Goal: Task Accomplishment & Management: Manage account settings

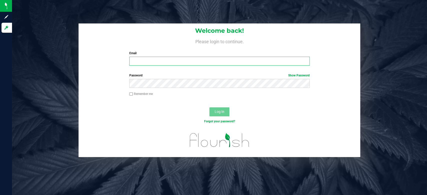
click at [143, 63] on input "Email" at bounding box center [219, 61] width 180 height 9
type input "[EMAIL_ADDRESS][DOMAIN_NAME]"
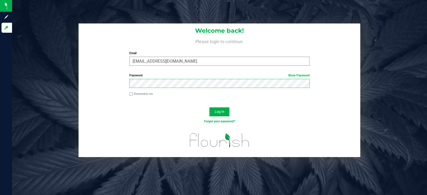
click at [209, 108] on button "Log In" at bounding box center [219, 112] width 20 height 9
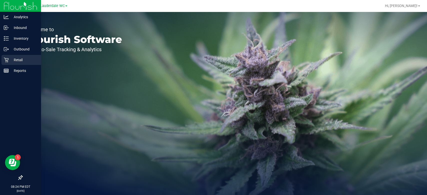
click at [6, 61] on icon at bounding box center [6, 60] width 5 height 5
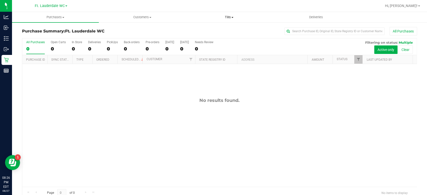
click at [234, 19] on span "Tills" at bounding box center [229, 17] width 86 height 5
click at [222, 30] on li "Manage tills" at bounding box center [229, 30] width 87 height 6
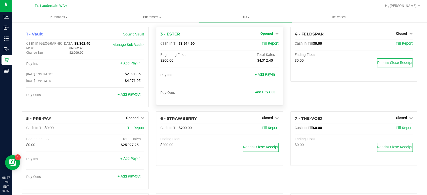
click at [265, 35] on span "Opened" at bounding box center [266, 34] width 13 height 4
click at [262, 45] on link "Close Till" at bounding box center [267, 44] width 14 height 4
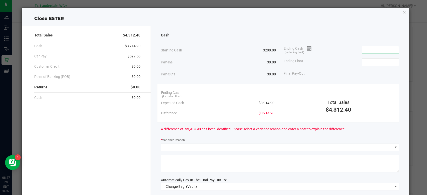
click at [362, 48] on input at bounding box center [380, 49] width 37 height 7
type input "3920.50"
click at [376, 48] on input "3920.50" at bounding box center [380, 49] width 37 height 7
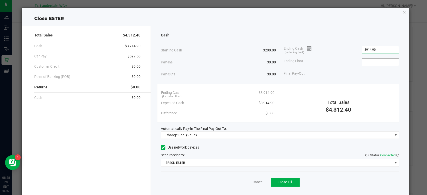
type input "$3,914.90"
click at [371, 64] on input at bounding box center [380, 62] width 37 height 7
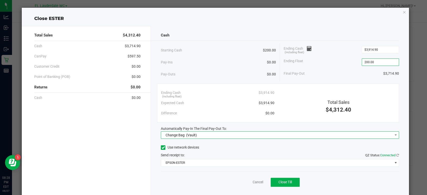
type input "$200.00"
click at [312, 136] on span "Change Bag (Vault)" at bounding box center [276, 135] width 231 height 7
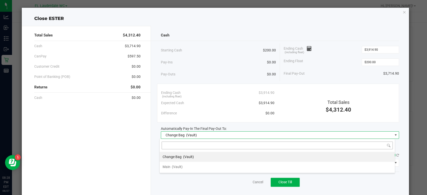
scroll to position [7, 236]
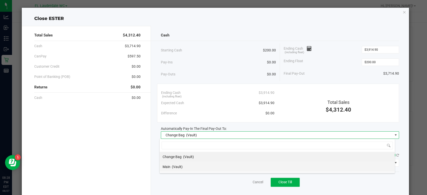
click at [240, 163] on li "Main (Vault)" at bounding box center [277, 167] width 235 height 10
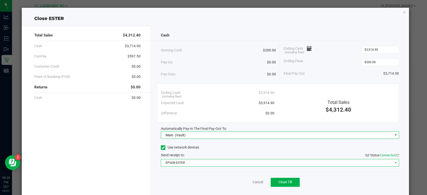
click at [240, 162] on span "EPSON-ESTER" at bounding box center [276, 163] width 231 height 7
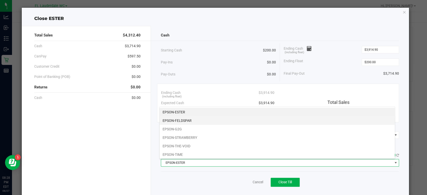
click at [236, 121] on li "EPSON-FELDSPAR" at bounding box center [277, 121] width 235 height 9
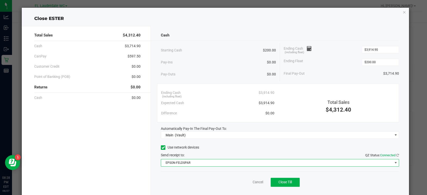
click at [204, 173] on div "Cancel Close Till" at bounding box center [280, 181] width 238 height 19
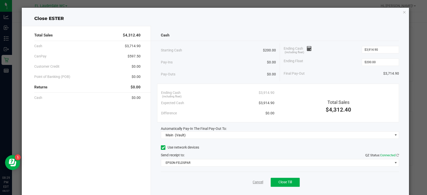
click at [257, 183] on link "Cancel" at bounding box center [258, 182] width 11 height 5
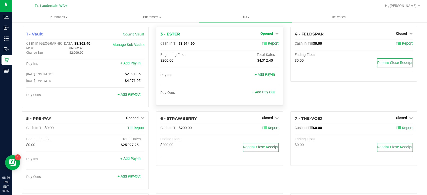
click at [260, 35] on span "Opened" at bounding box center [266, 34] width 13 height 4
click at [260, 42] on link "Close Till" at bounding box center [267, 44] width 14 height 4
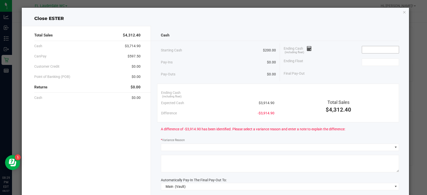
click at [365, 48] on input at bounding box center [380, 49] width 37 height 7
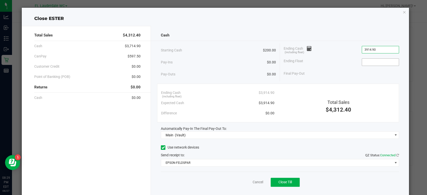
type input "$3,914.90"
click at [365, 60] on input at bounding box center [380, 62] width 37 height 7
type input "$200.00"
click at [337, 46] on div "Ending Cash (including float) $3,914.90" at bounding box center [341, 50] width 115 height 13
click at [282, 178] on button "Close Till" at bounding box center [285, 182] width 29 height 9
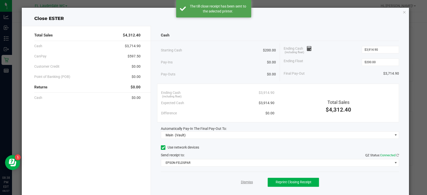
click at [246, 180] on link "Dismiss" at bounding box center [247, 182] width 12 height 5
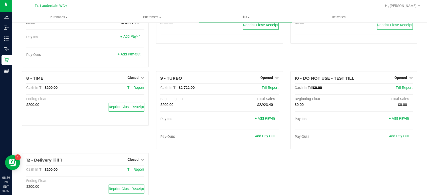
scroll to position [143, 0]
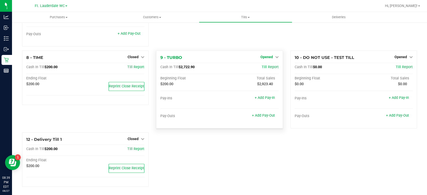
click at [265, 56] on span "Opened" at bounding box center [266, 57] width 13 height 4
click at [262, 66] on link "Close Till" at bounding box center [267, 67] width 14 height 4
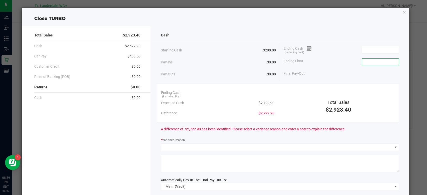
click at [376, 60] on input at bounding box center [380, 62] width 37 height 7
type input "$200.00"
click at [370, 50] on input at bounding box center [380, 49] width 37 height 7
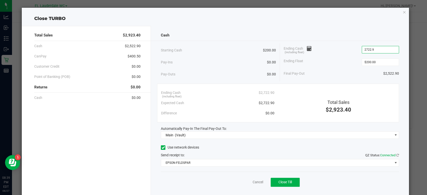
type input "$2,722.90"
click at [342, 46] on div "Ending Cash (including float) $2,722.90" at bounding box center [341, 50] width 115 height 13
click at [284, 186] on button "Close Till" at bounding box center [285, 182] width 29 height 9
click at [250, 184] on link "Dismiss" at bounding box center [247, 182] width 12 height 5
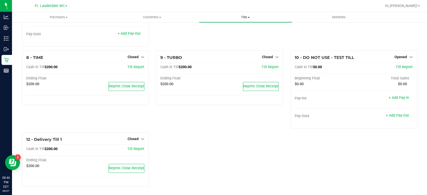
click at [251, 17] on span "Tills" at bounding box center [245, 17] width 93 height 5
click at [240, 35] on span "Reconcile e-payments" at bounding box center [224, 36] width 50 height 4
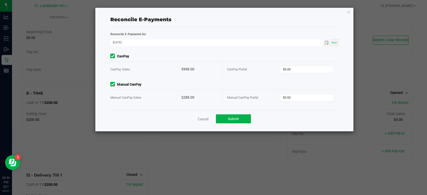
scroll to position [143, 0]
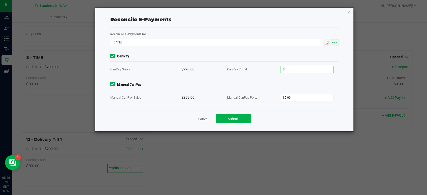
click at [299, 69] on input "0" at bounding box center [306, 69] width 53 height 7
type input "$998.00"
click at [294, 95] on input "0" at bounding box center [306, 97] width 53 height 7
type input "$288.00"
click at [294, 113] on div "Cancel Submit" at bounding box center [224, 118] width 228 height 17
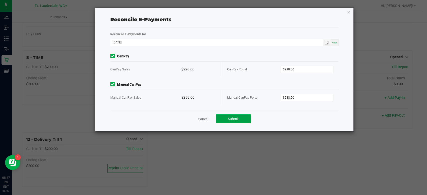
click at [238, 118] on span "Submit" at bounding box center [233, 119] width 11 height 4
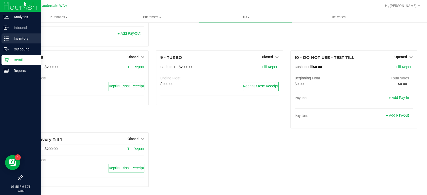
click at [12, 41] on p "Inventory" at bounding box center [24, 39] width 30 height 6
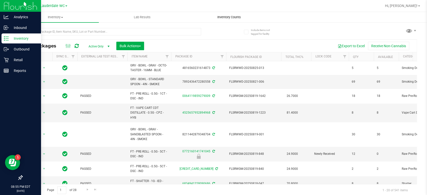
click at [227, 19] on span "Inventory Counts" at bounding box center [229, 17] width 37 height 5
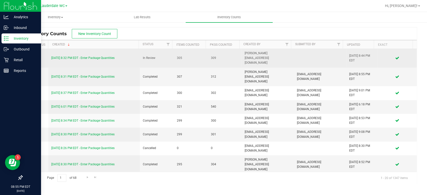
click at [78, 56] on link "8/27/25 8:32 PM EDT - Enter Package Quantities" at bounding box center [82, 58] width 63 height 4
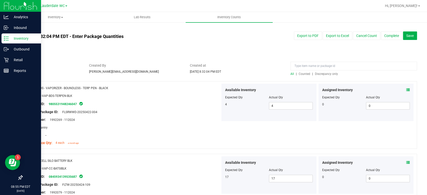
click at [325, 75] on span "Discrepancy only" at bounding box center [326, 74] width 23 height 4
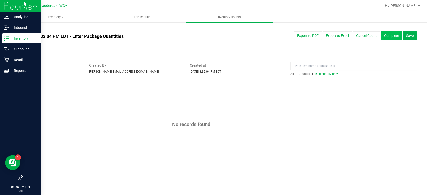
click at [391, 38] on button "Complete" at bounding box center [391, 36] width 21 height 9
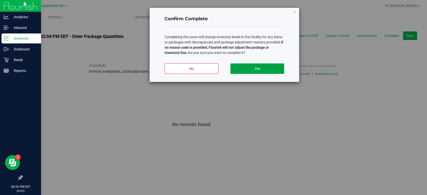
click at [267, 70] on button "Yes" at bounding box center [257, 69] width 54 height 11
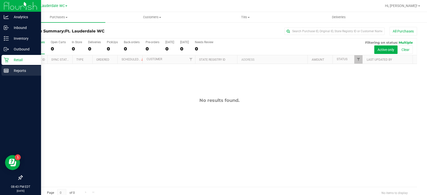
click at [11, 72] on p "Reports" at bounding box center [24, 71] width 30 height 6
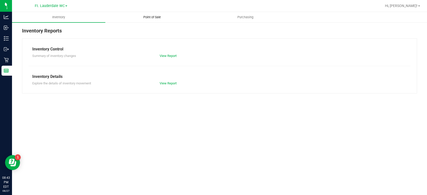
click at [156, 17] on span "Point of Sale" at bounding box center [152, 17] width 31 height 5
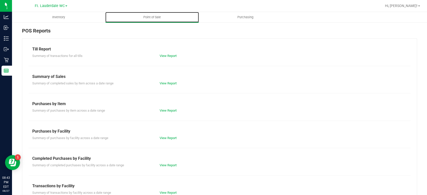
scroll to position [28, 0]
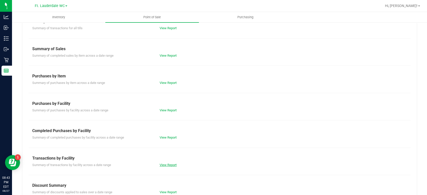
click at [167, 166] on link "View Report" at bounding box center [168, 165] width 17 height 4
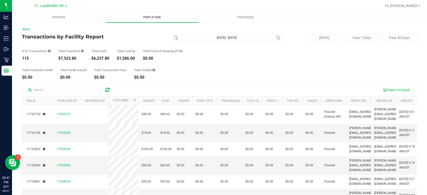
click at [163, 19] on span "Point of Sale" at bounding box center [152, 17] width 31 height 5
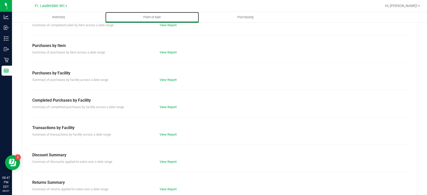
scroll to position [67, 0]
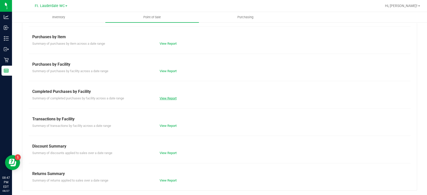
click at [164, 97] on link "View Report" at bounding box center [168, 99] width 17 height 4
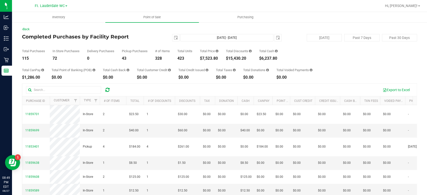
click at [169, 39] on div "[DATE] [DATE] - [DATE] [DATE]" at bounding box center [217, 38] width 135 height 8
click at [175, 38] on span "select" at bounding box center [176, 38] width 4 height 4
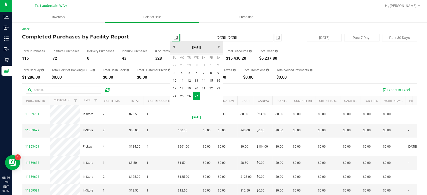
scroll to position [0, 12]
click at [174, 97] on link "24" at bounding box center [174, 97] width 7 height 8
type input "[DATE]"
type input "[DATE] - [DATE]"
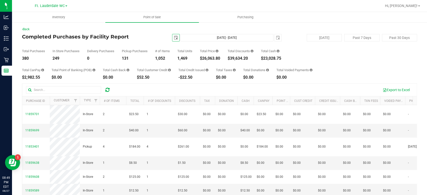
click at [175, 40] on span "select" at bounding box center [175, 37] width 7 height 7
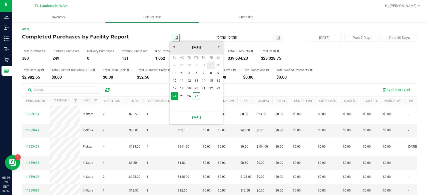
click at [210, 66] on link "1" at bounding box center [210, 66] width 7 height 8
type input "[DATE]"
type input "[DATE] - [DATE]"
